Goal: Use online tool/utility: Utilize a website feature to perform a specific function

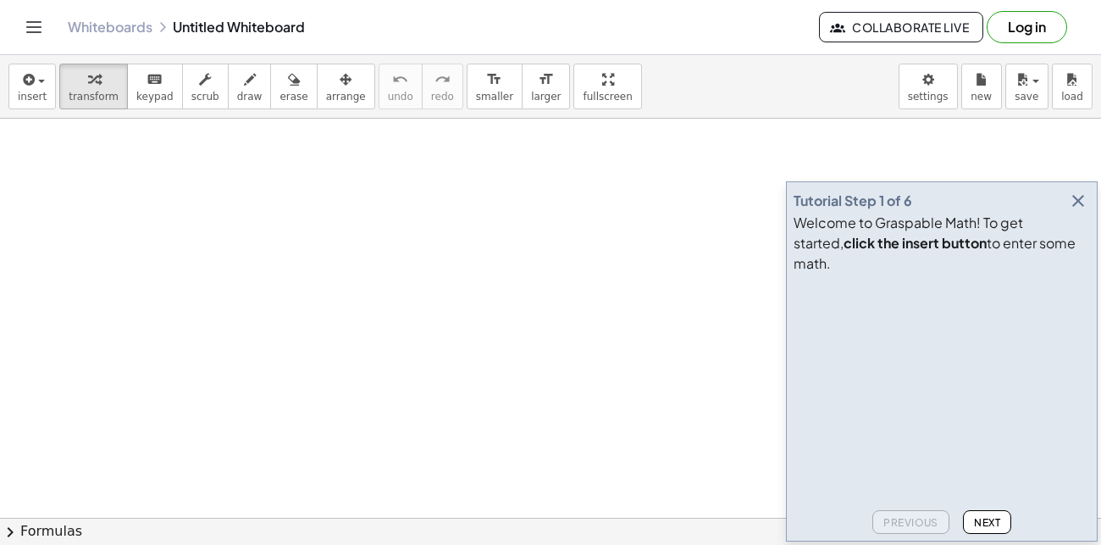
click at [978, 521] on span "Next" at bounding box center [987, 522] width 26 height 13
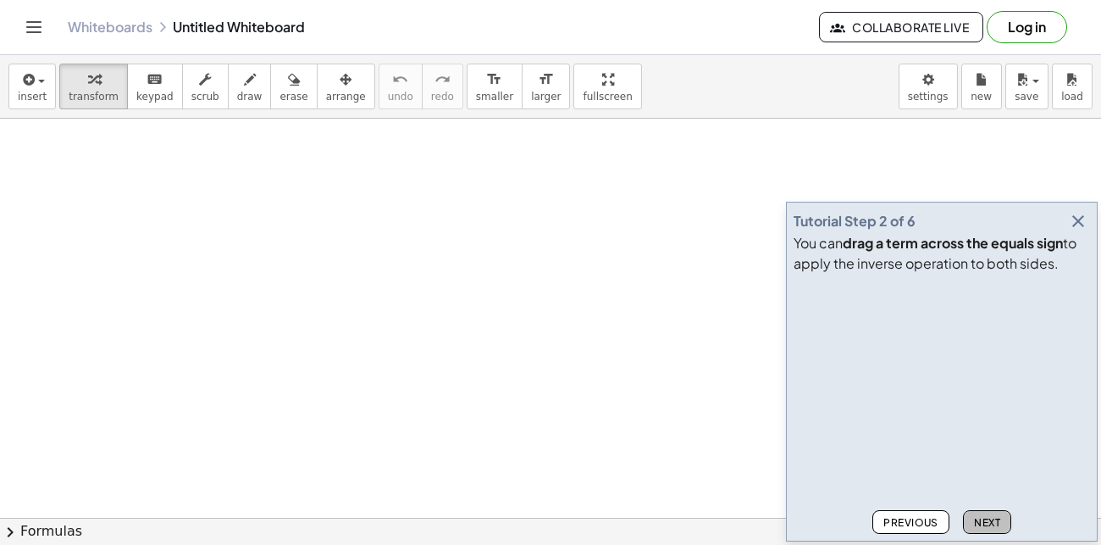
click at [978, 521] on span "Next" at bounding box center [987, 522] width 26 height 13
click at [977, 520] on span "Next" at bounding box center [987, 522] width 26 height 13
click at [981, 522] on span "Next" at bounding box center [987, 522] width 26 height 13
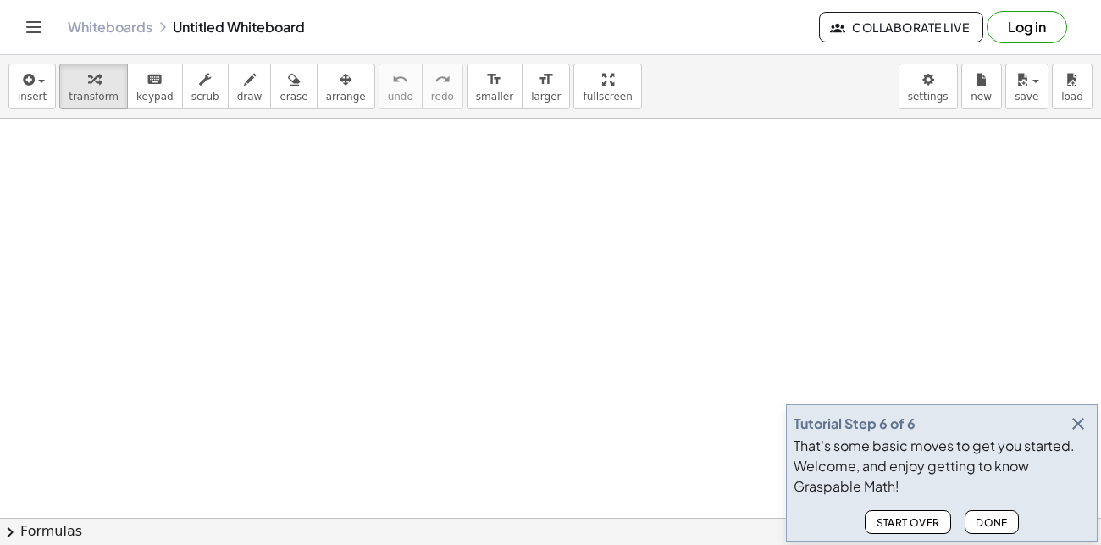
click at [981, 522] on span "Done" at bounding box center [992, 522] width 32 height 13
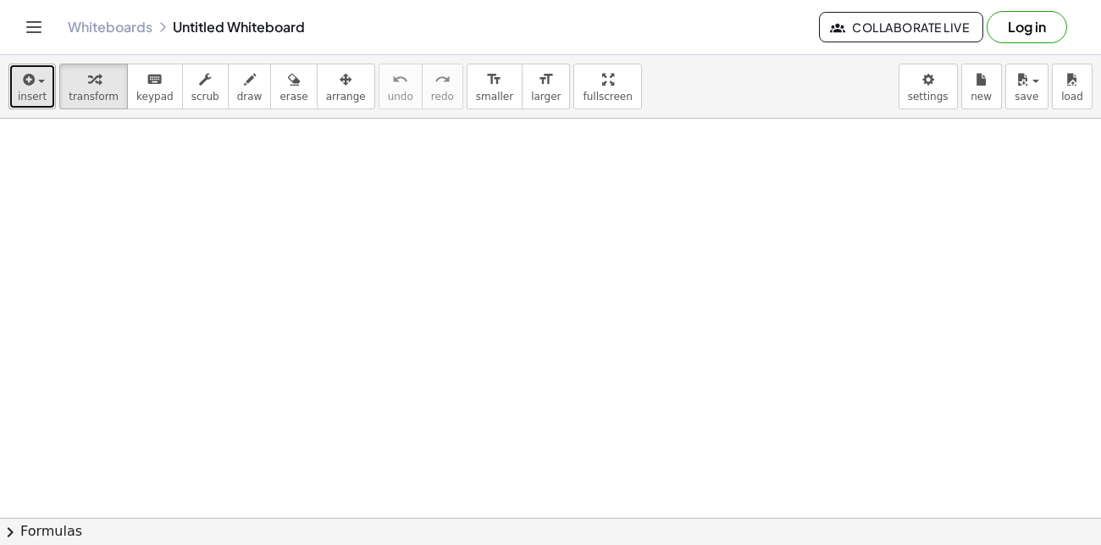
click at [41, 91] on span "insert" at bounding box center [32, 97] width 29 height 12
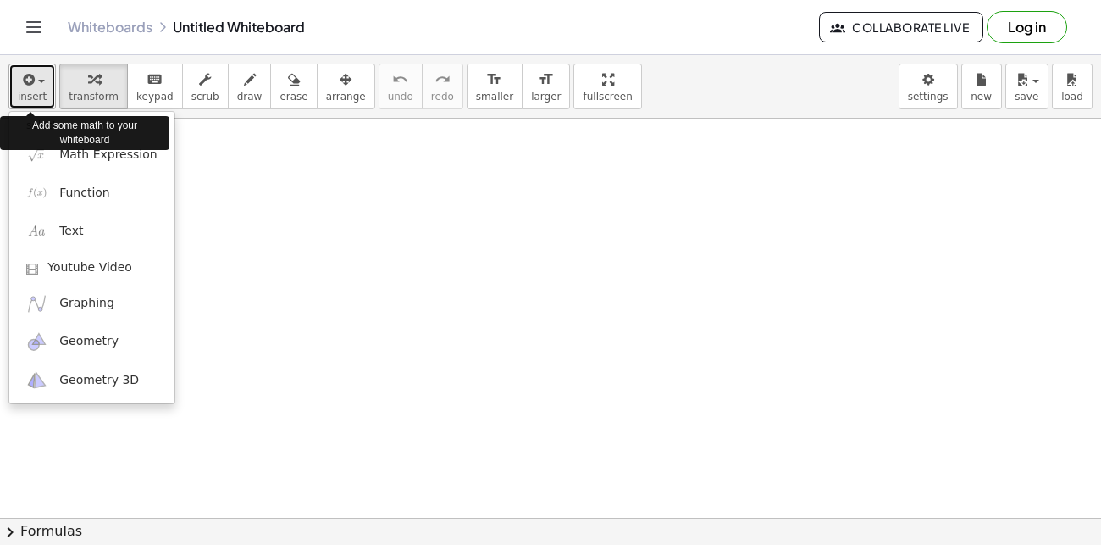
click at [36, 91] on span "insert" at bounding box center [32, 97] width 29 height 12
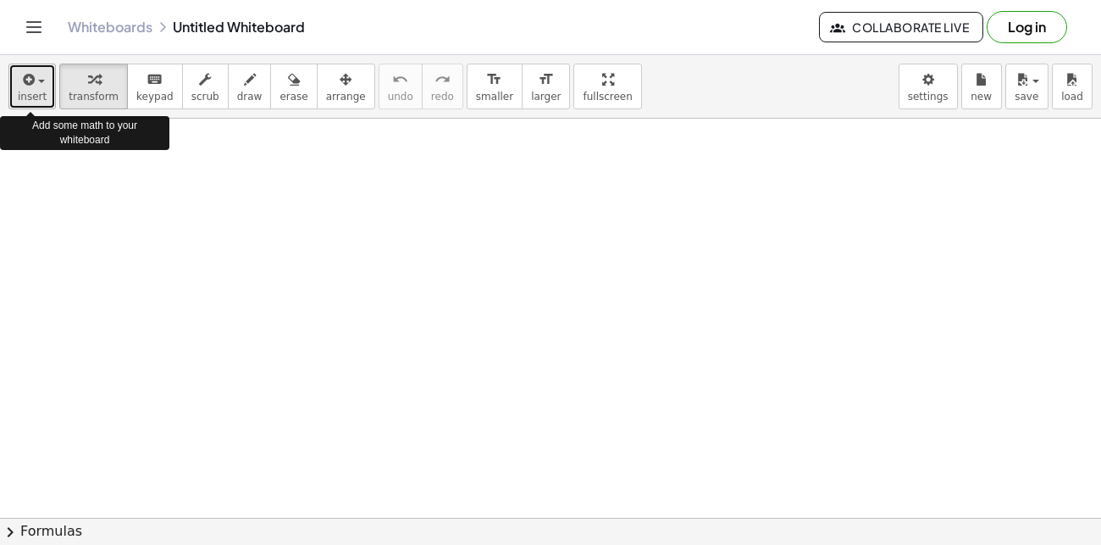
click at [37, 91] on span "insert" at bounding box center [32, 97] width 29 height 12
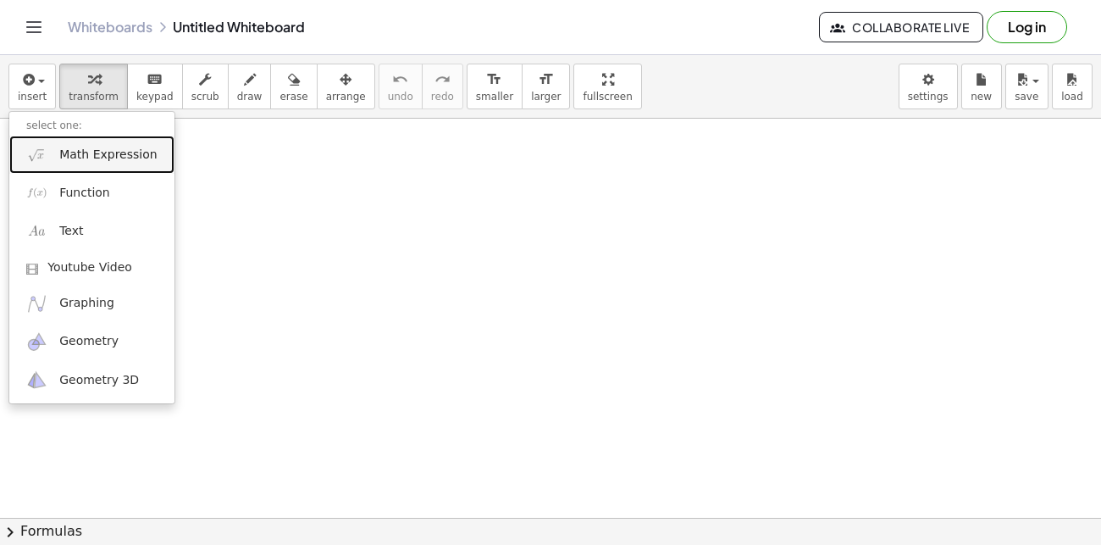
click at [80, 157] on span "Math Expression" at bounding box center [107, 155] width 97 height 17
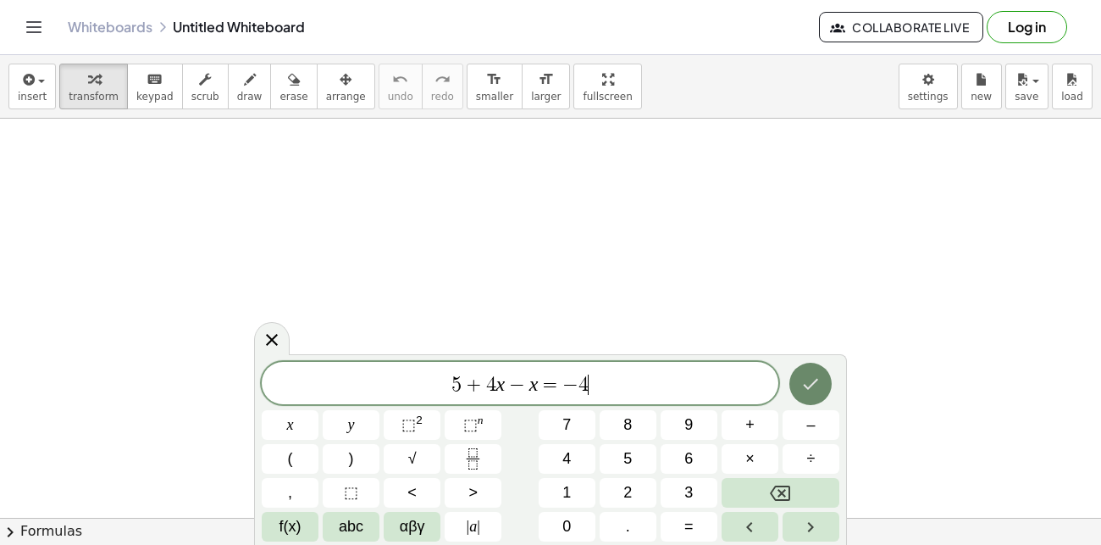
click at [816, 390] on icon "Done" at bounding box center [810, 383] width 20 height 20
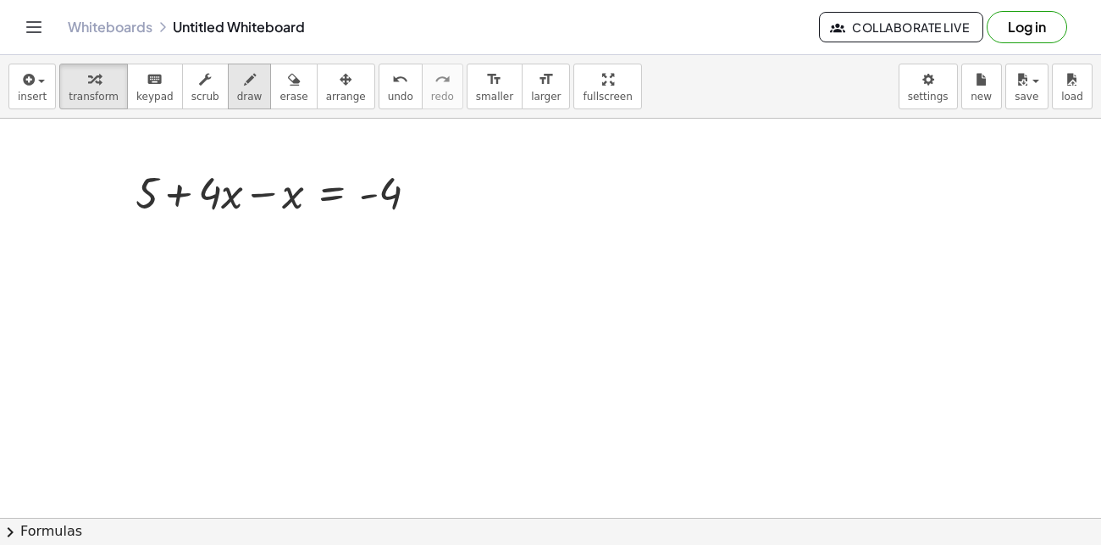
click at [237, 99] on span "draw" at bounding box center [249, 97] width 25 height 12
drag, startPoint x: 213, startPoint y: 207, endPoint x: 284, endPoint y: 212, distance: 71.3
drag, startPoint x: 168, startPoint y: 271, endPoint x: 169, endPoint y: 314, distance: 43.2
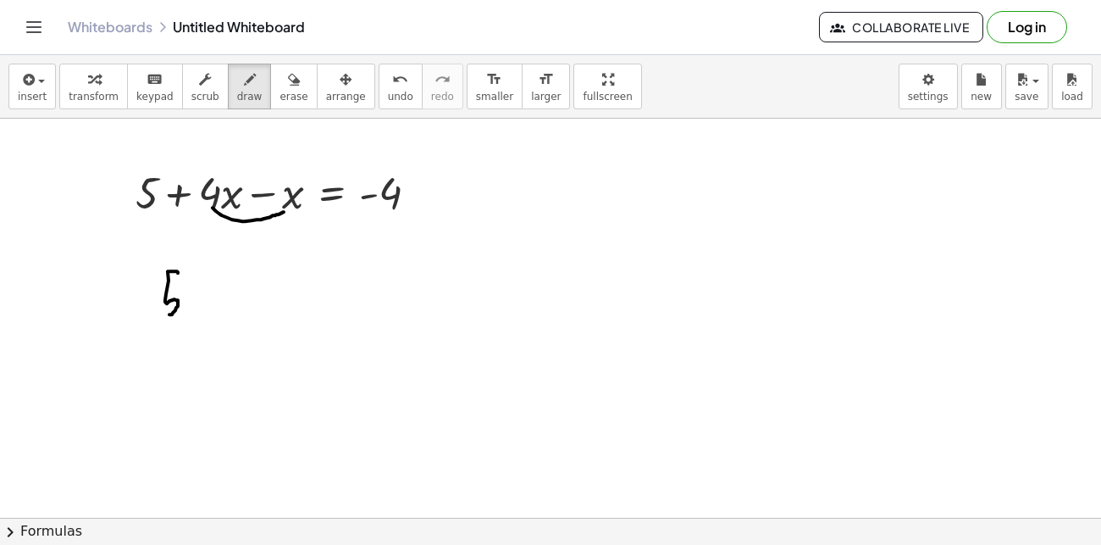
drag, startPoint x: 169, startPoint y: 271, endPoint x: 178, endPoint y: 272, distance: 8.5
drag, startPoint x: 200, startPoint y: 284, endPoint x: 201, endPoint y: 303, distance: 19.5
drag, startPoint x: 196, startPoint y: 295, endPoint x: 213, endPoint y: 296, distance: 17.0
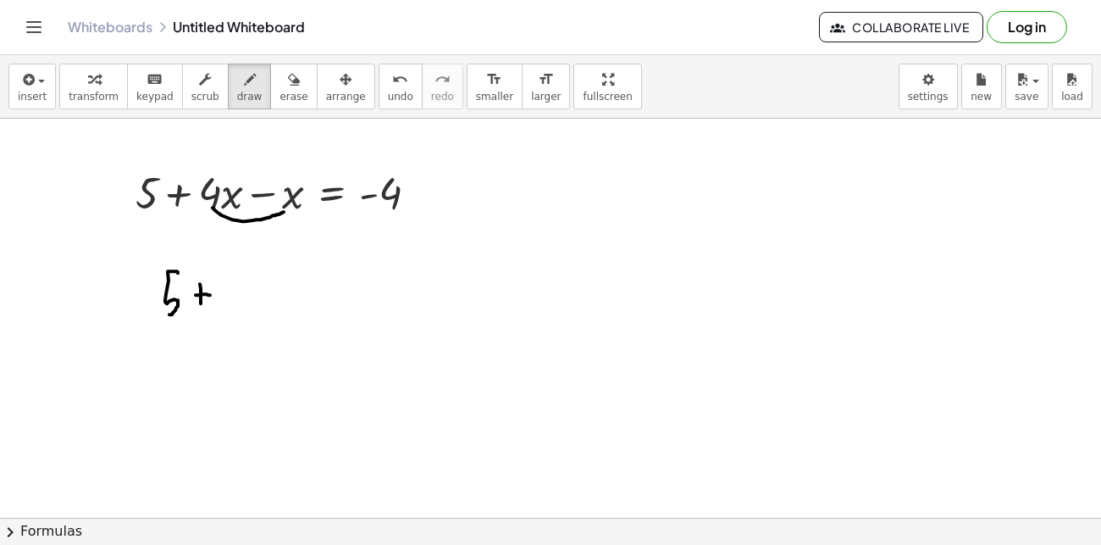
drag, startPoint x: 226, startPoint y: 275, endPoint x: 230, endPoint y: 314, distance: 39.2
drag, startPoint x: 229, startPoint y: 279, endPoint x: 250, endPoint y: 282, distance: 20.6
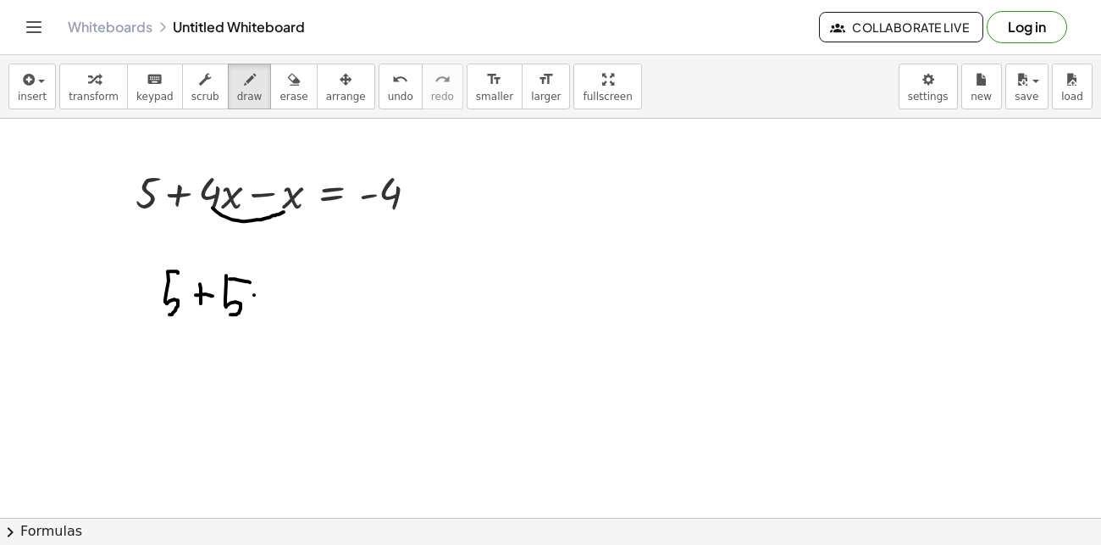
drag, startPoint x: 254, startPoint y: 295, endPoint x: 279, endPoint y: 315, distance: 31.9
drag, startPoint x: 265, startPoint y: 311, endPoint x: 274, endPoint y: 295, distance: 18.2
